Goal: Information Seeking & Learning: Learn about a topic

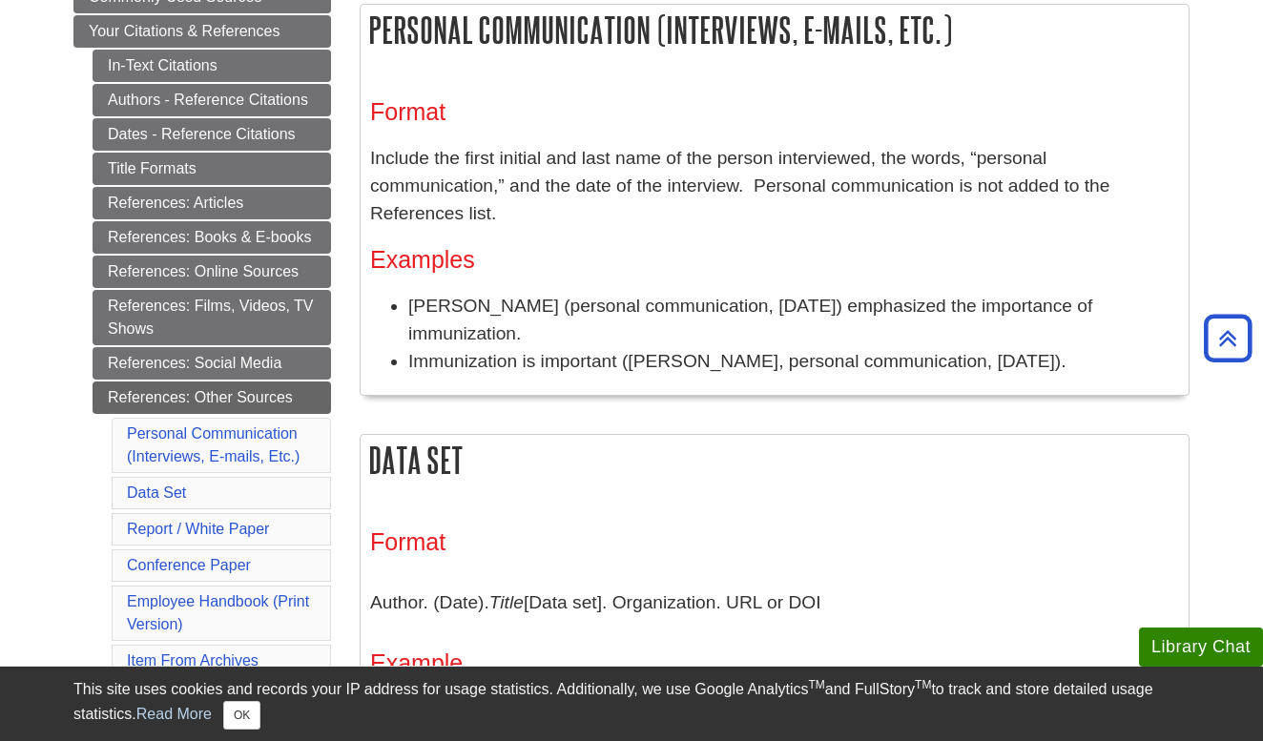
scroll to position [359, 0]
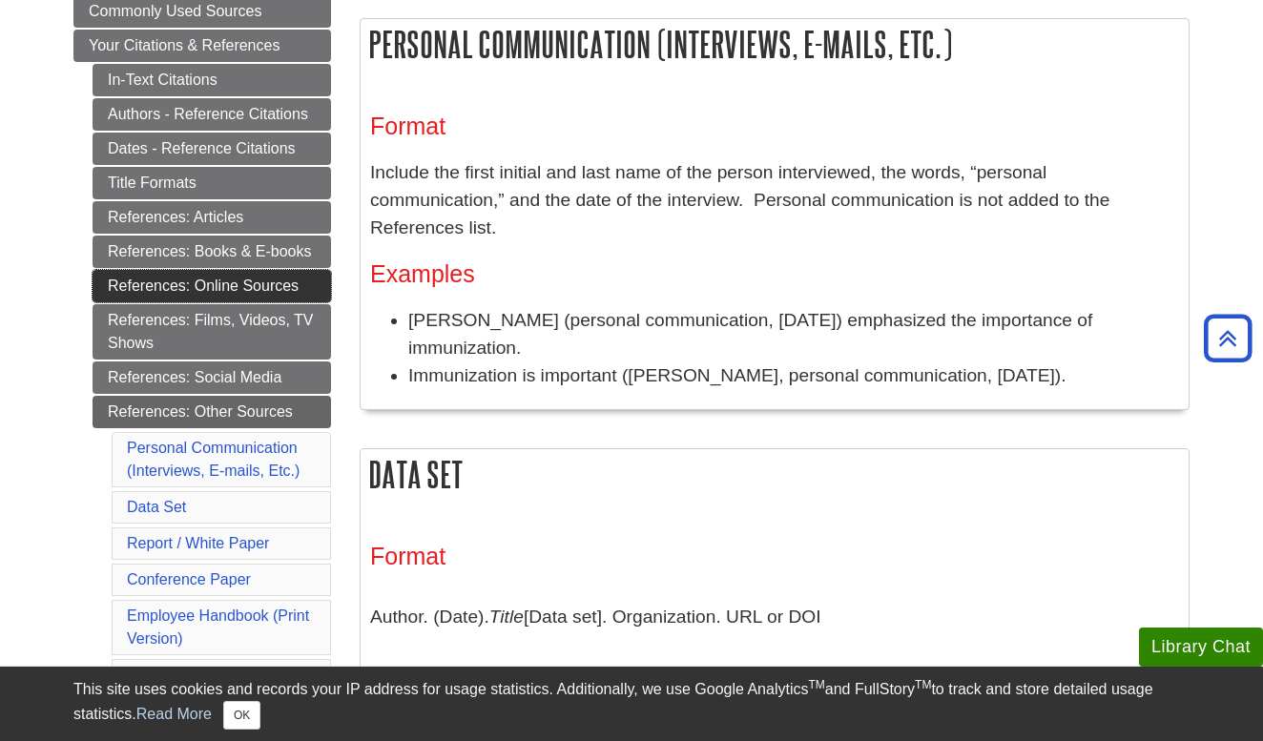
click at [252, 286] on link "References: Online Sources" at bounding box center [212, 286] width 239 height 32
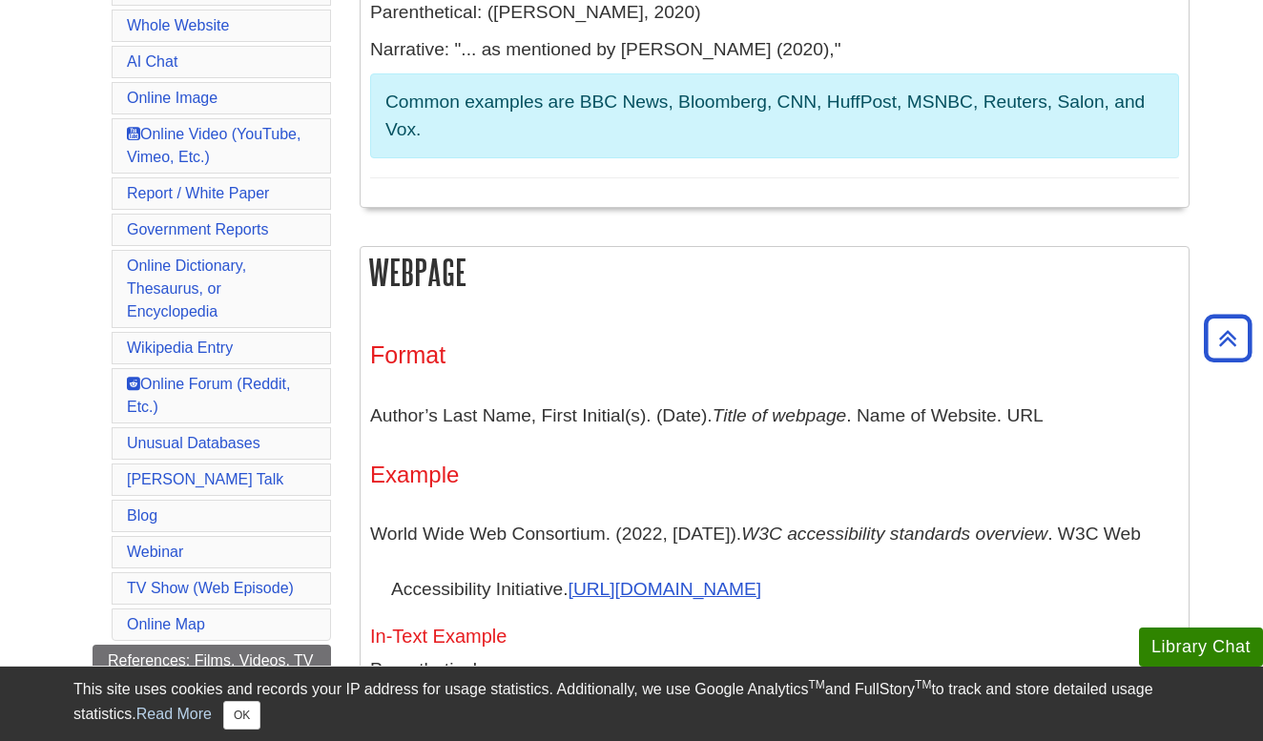
scroll to position [821, 1]
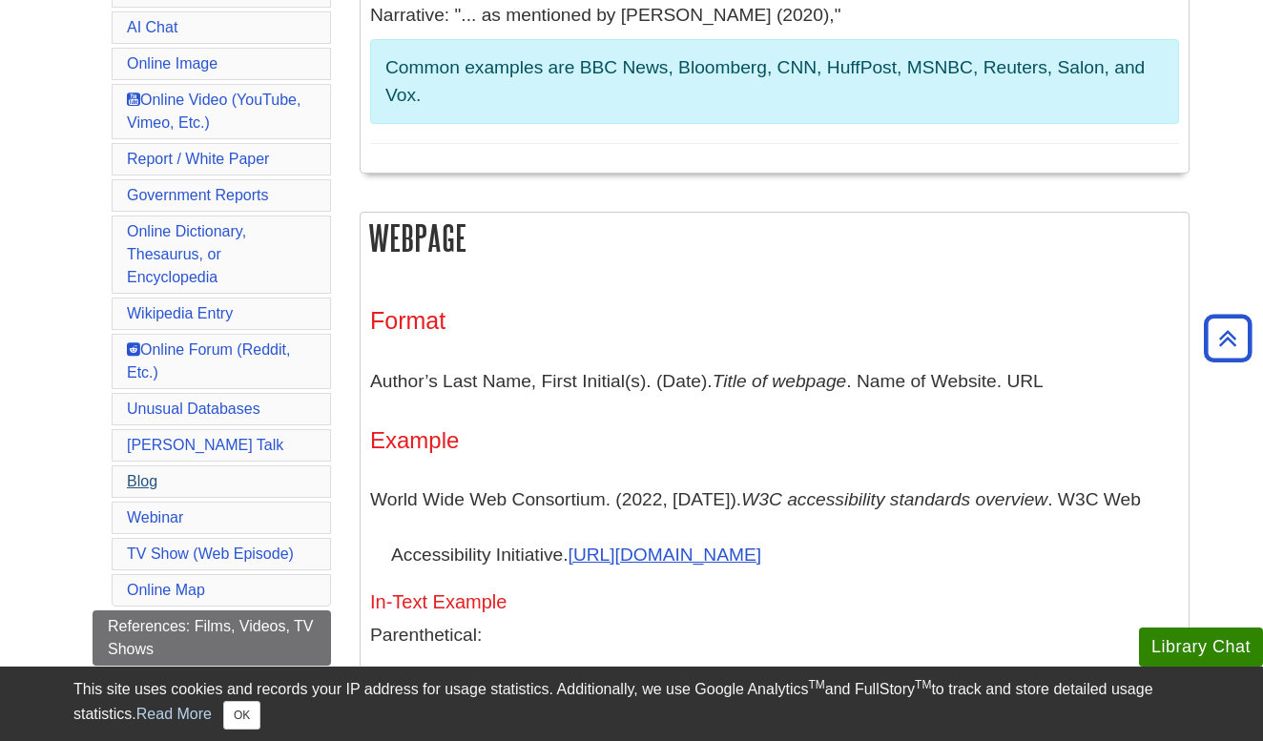
click at [150, 473] on link "Blog" at bounding box center [142, 481] width 31 height 16
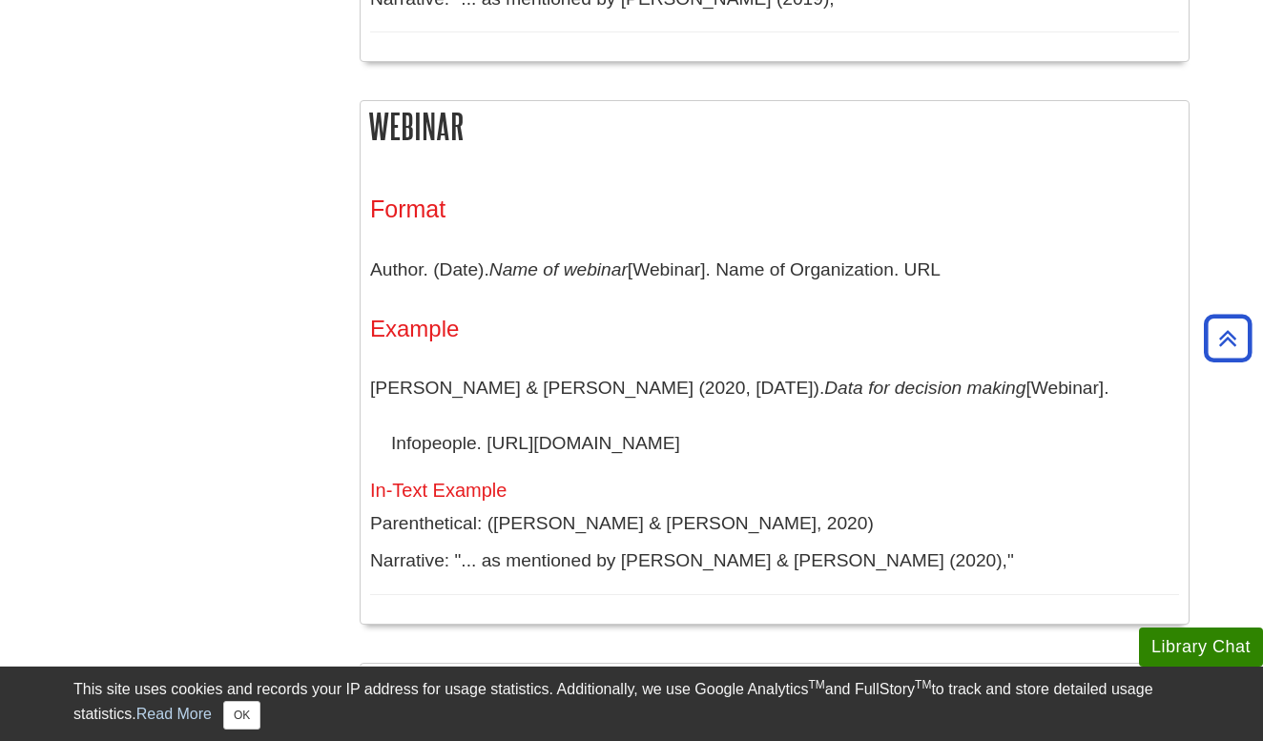
scroll to position [14591, 0]
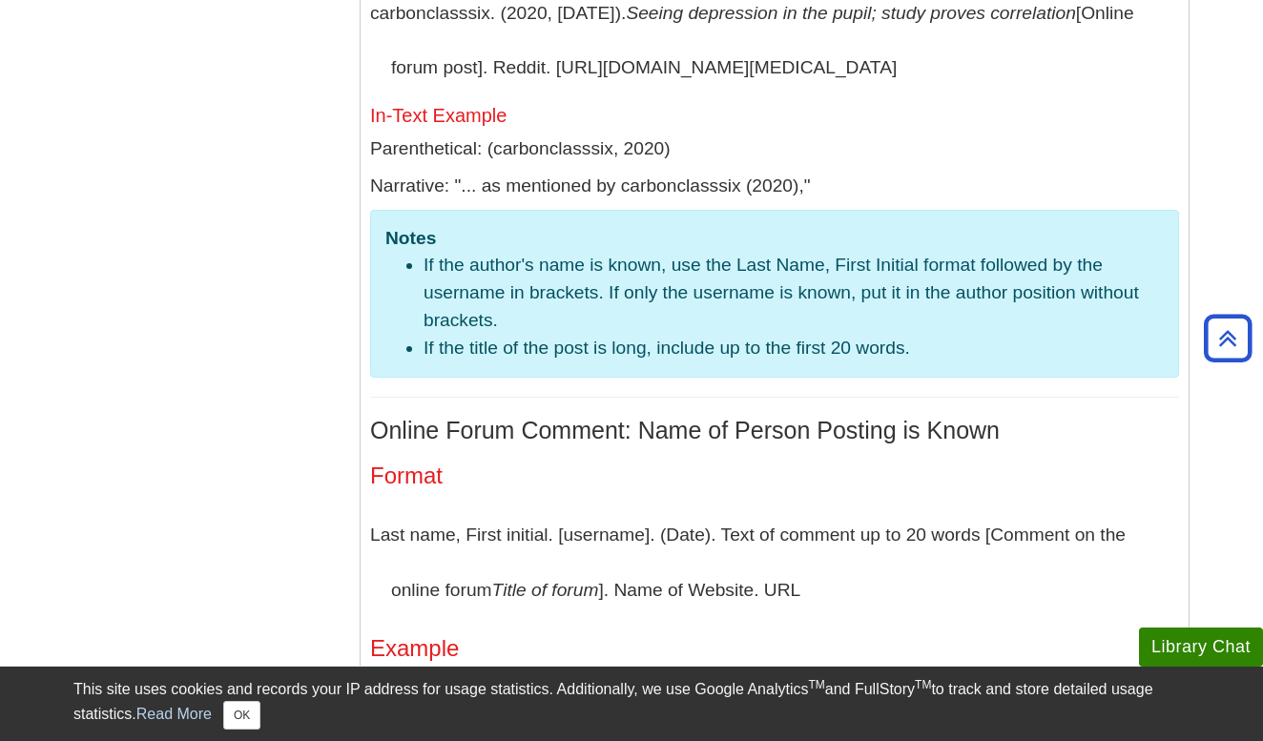
scroll to position [821, 0]
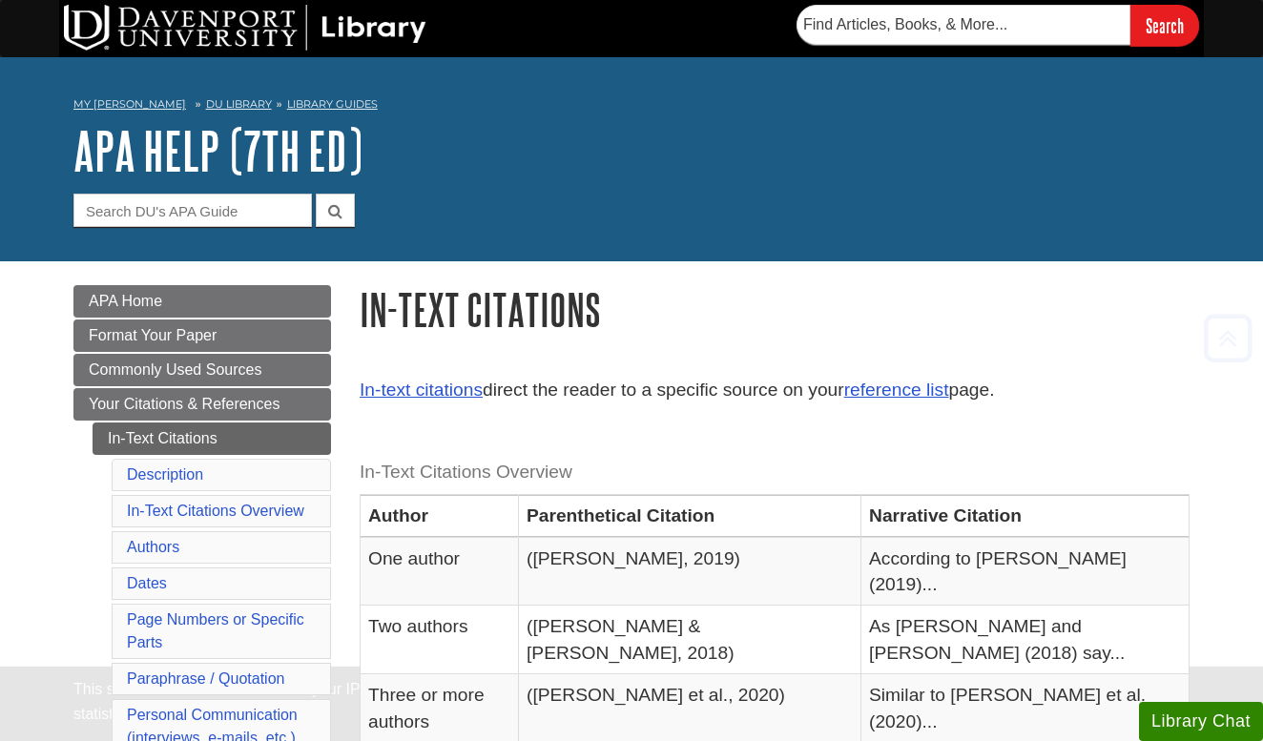
scroll to position [611, 0]
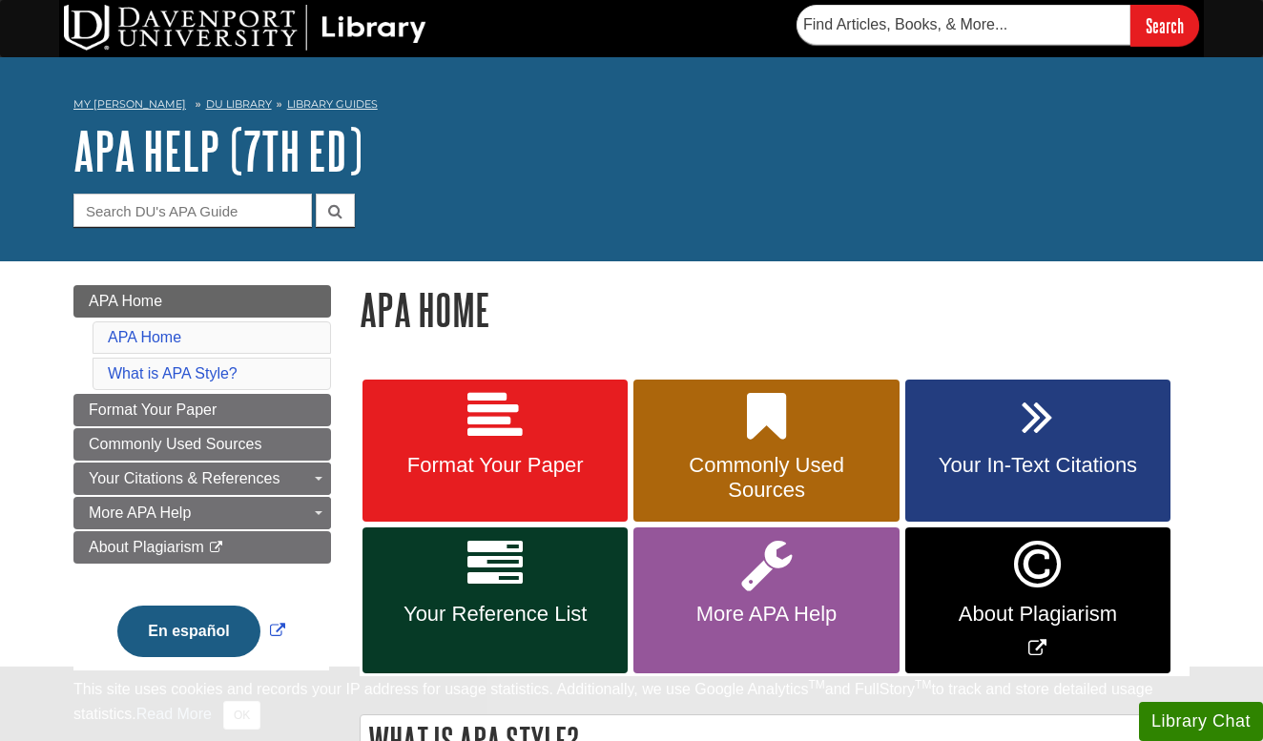
scroll to position [138, 0]
